Goal: Task Accomplishment & Management: Manage account settings

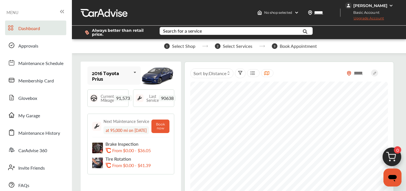
click at [361, 6] on div "[PERSON_NAME]" at bounding box center [370, 5] width 34 height 5
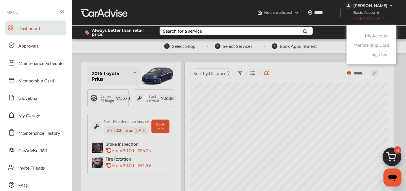
click at [372, 37] on link "My Account" at bounding box center [376, 35] width 24 height 6
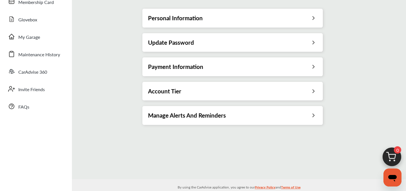
scroll to position [78, 0]
click at [175, 68] on h3 "Payment Information" at bounding box center [175, 66] width 55 height 7
